Goal: Information Seeking & Learning: Find specific fact

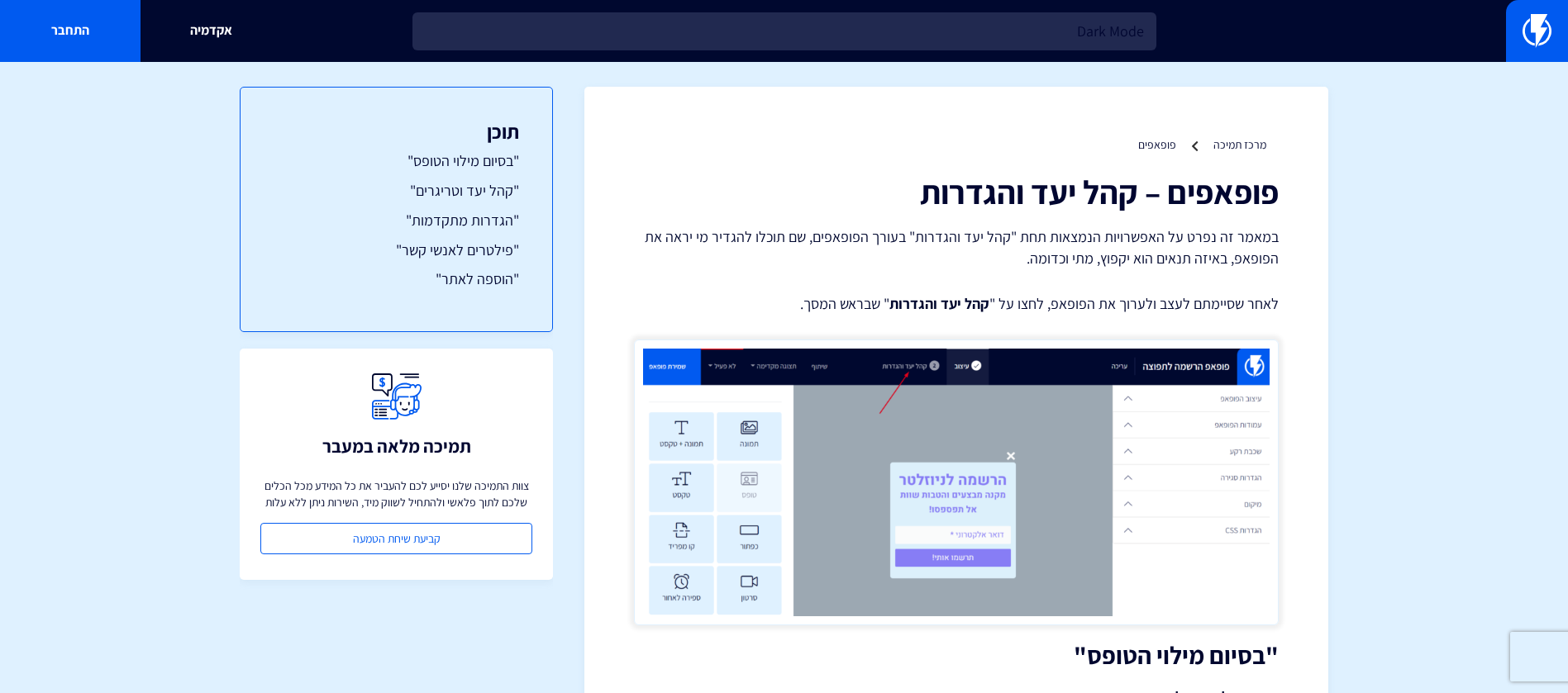
scroll to position [634, 0]
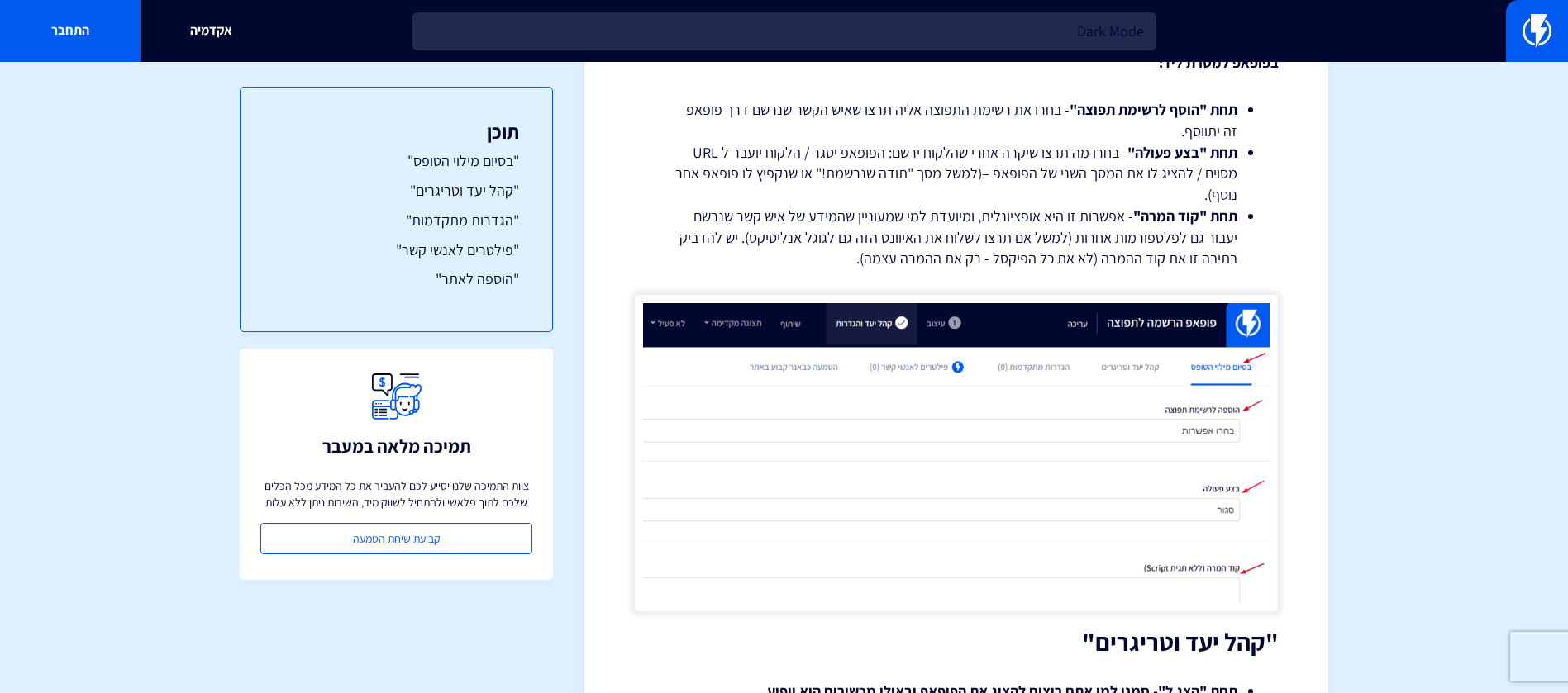
click at [1015, 31] on input "Dark Mode" at bounding box center [784, 30] width 744 height 38
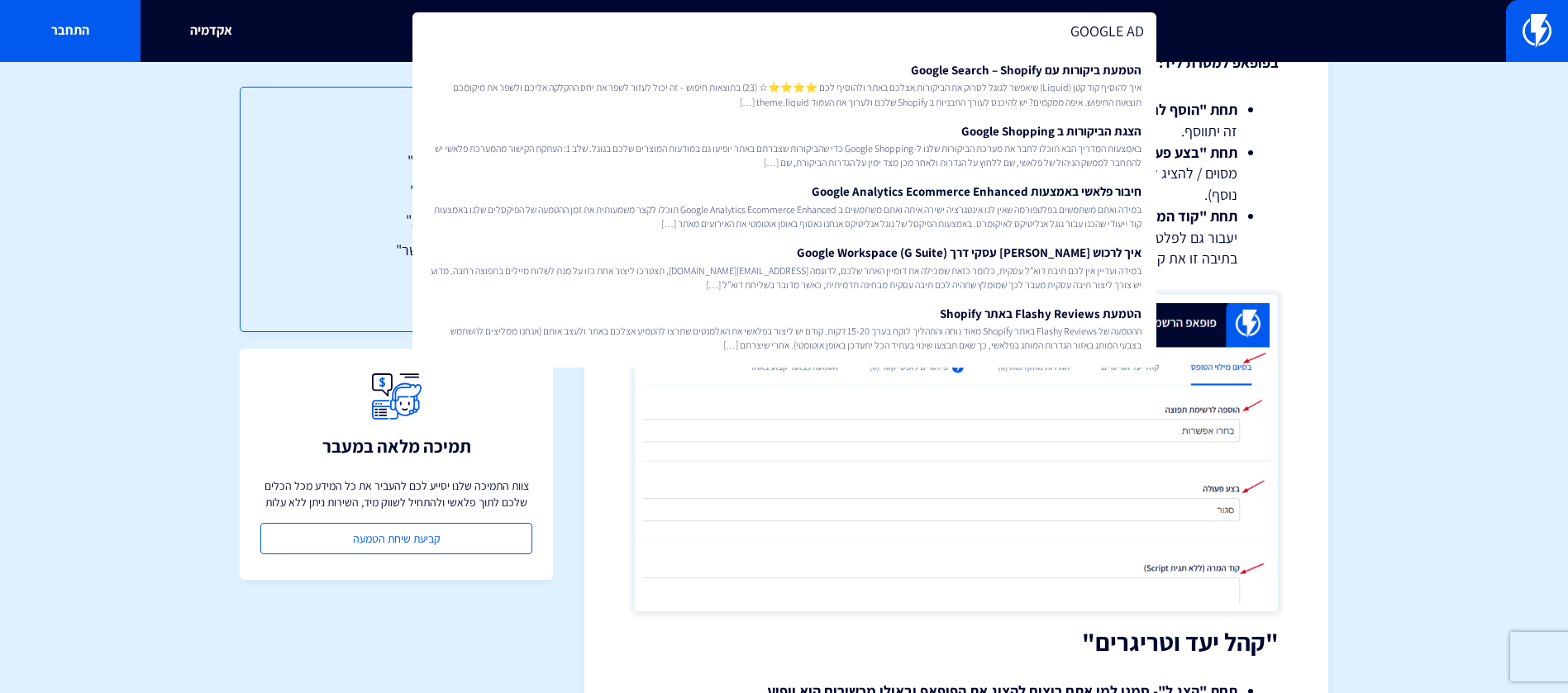
type input "GOOGLE A"
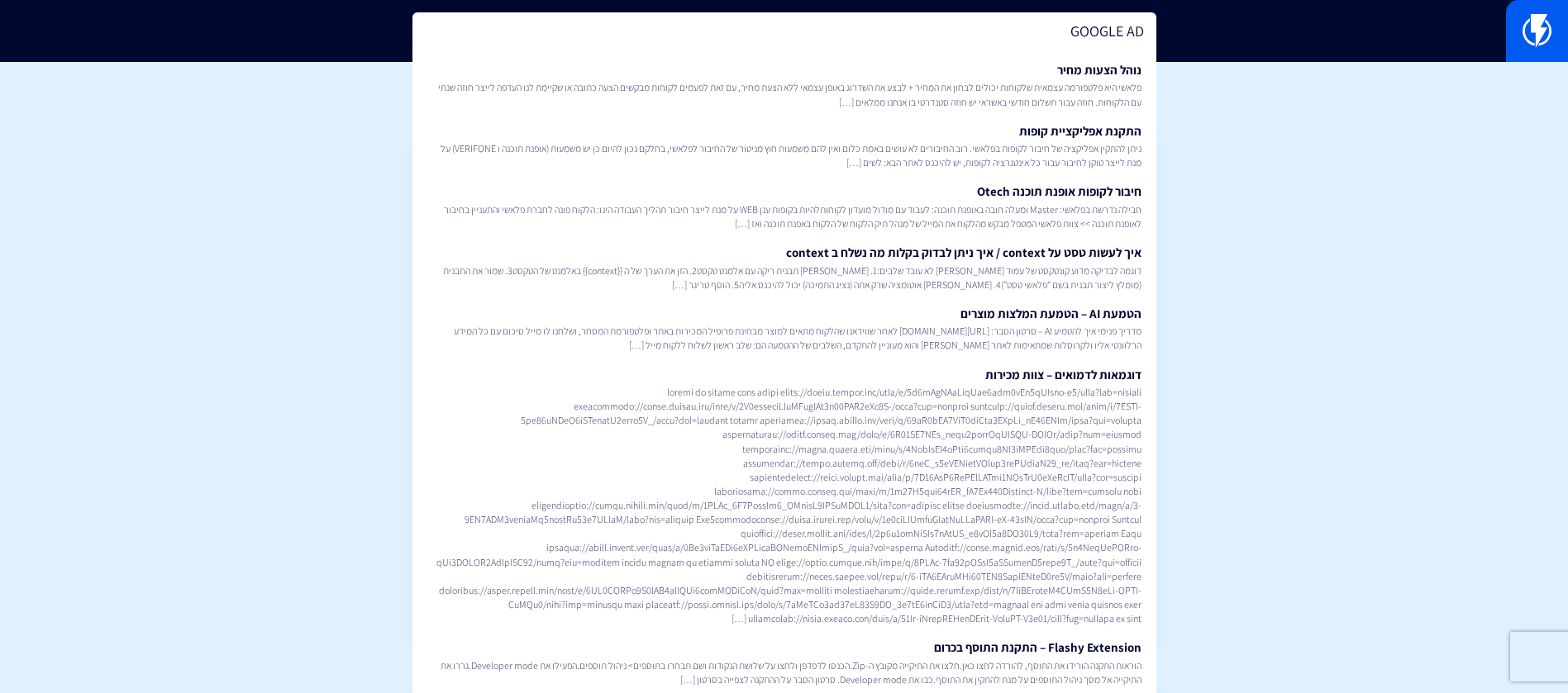
type input "GOOGLE ADS"
